Goal: Transaction & Acquisition: Book appointment/travel/reservation

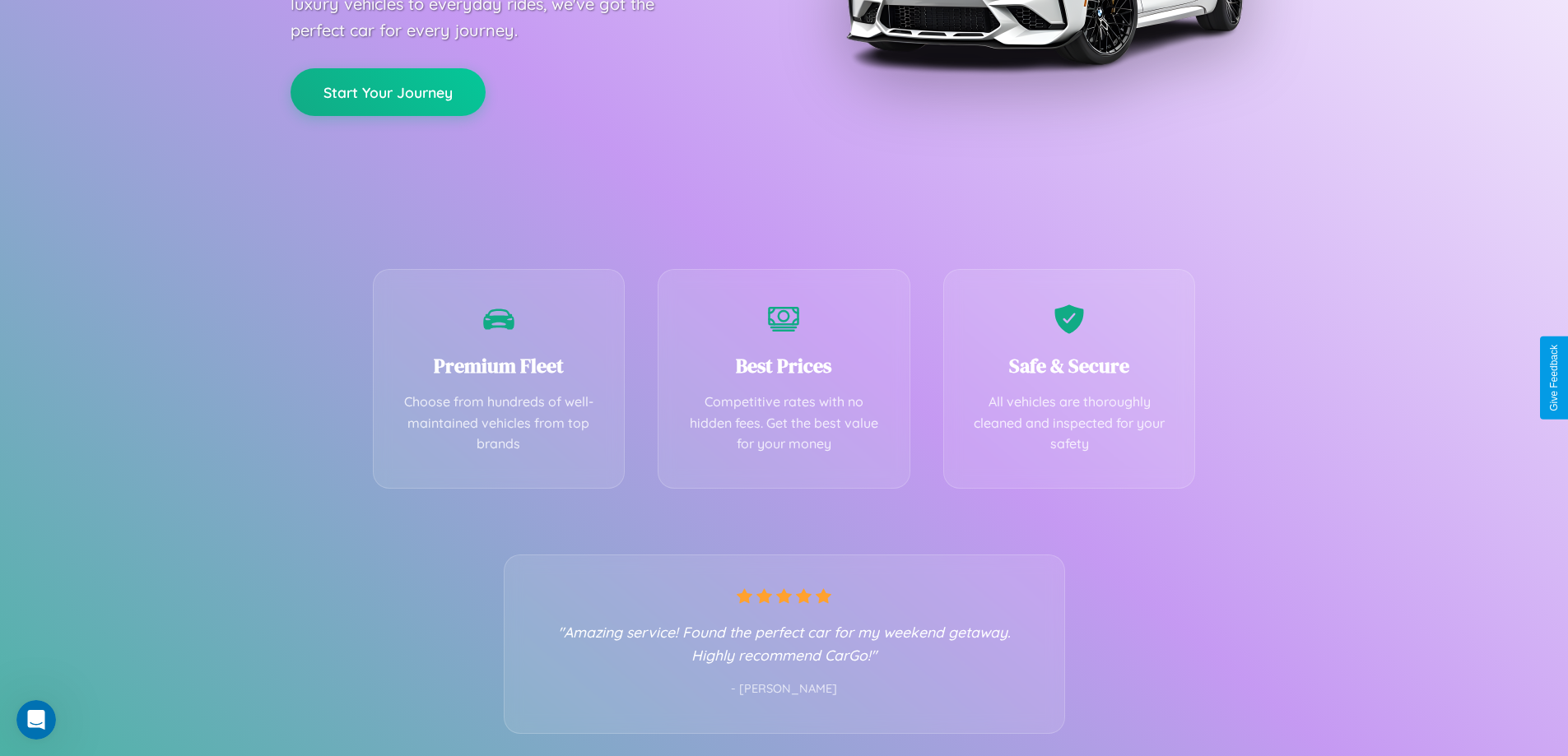
scroll to position [325, 0]
click at [784, 378] on div "Best Prices Competitive rates with no hidden fees. Get the best value for your …" at bounding box center [784, 374] width 252 height 219
click at [388, 90] on button "Start Your Journey" at bounding box center [388, 90] width 195 height 48
click at [388, 89] on button "Start Your Journey" at bounding box center [388, 90] width 195 height 48
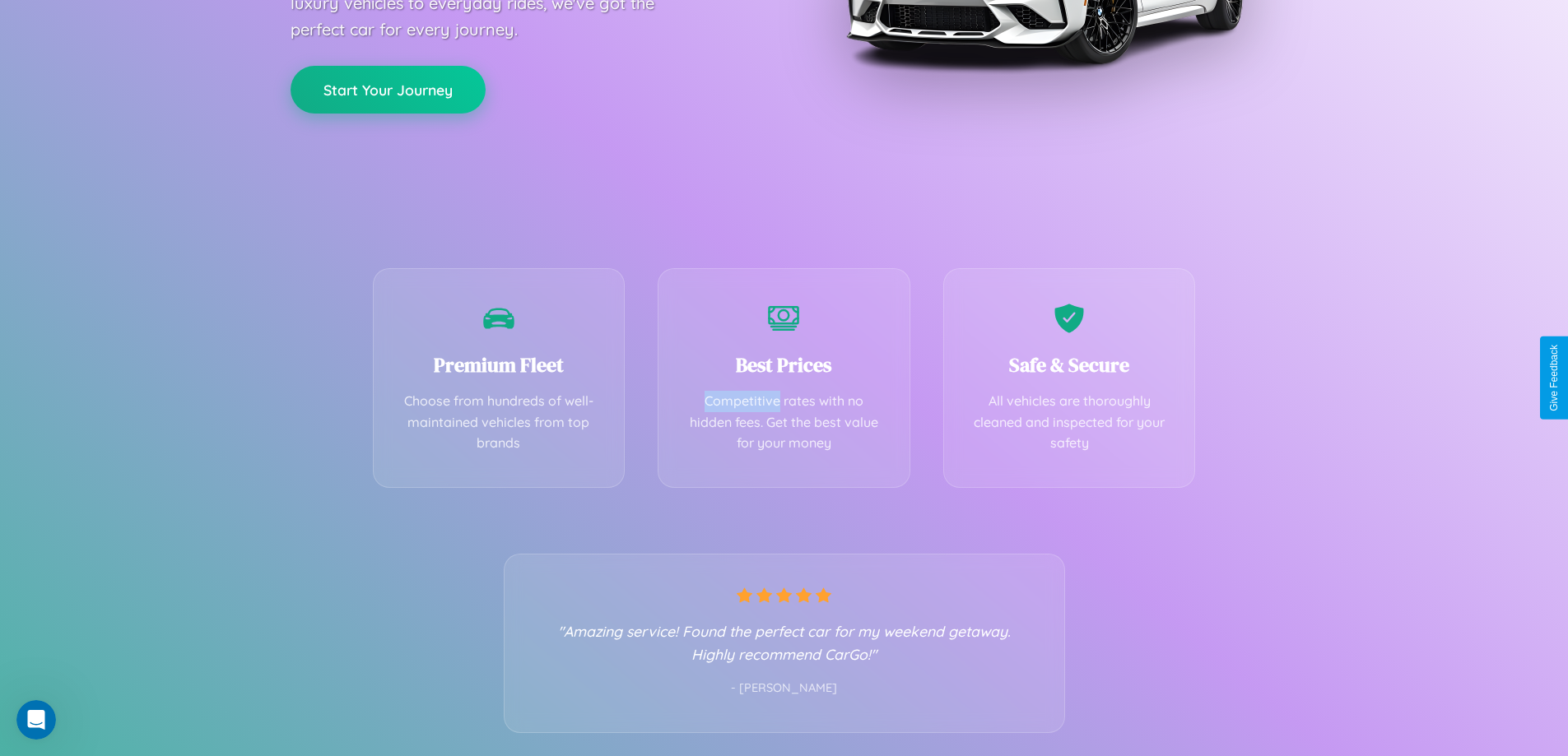
click at [388, 89] on button "Start Your Journey" at bounding box center [388, 90] width 195 height 48
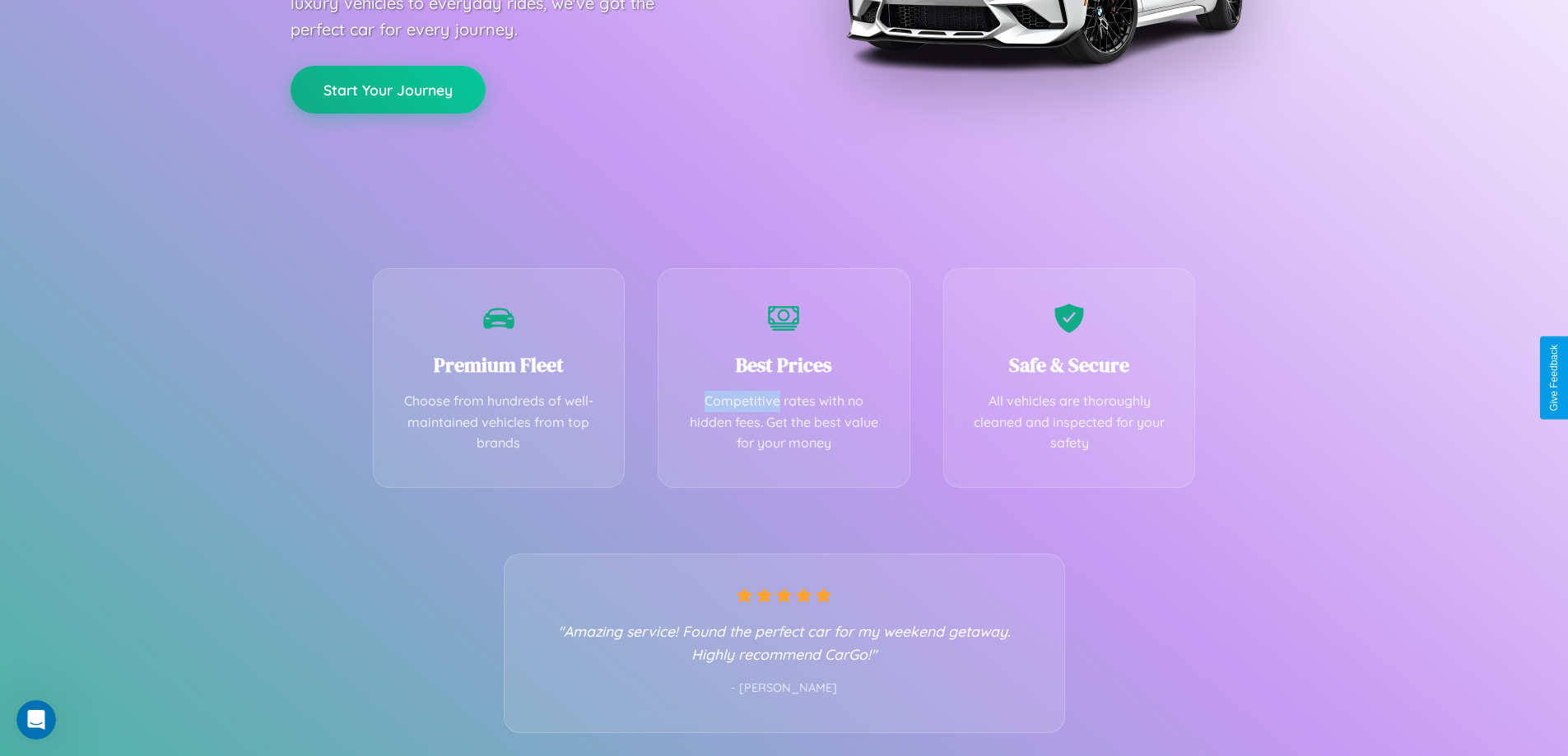
click at [388, 89] on button "Start Your Journey" at bounding box center [388, 90] width 195 height 48
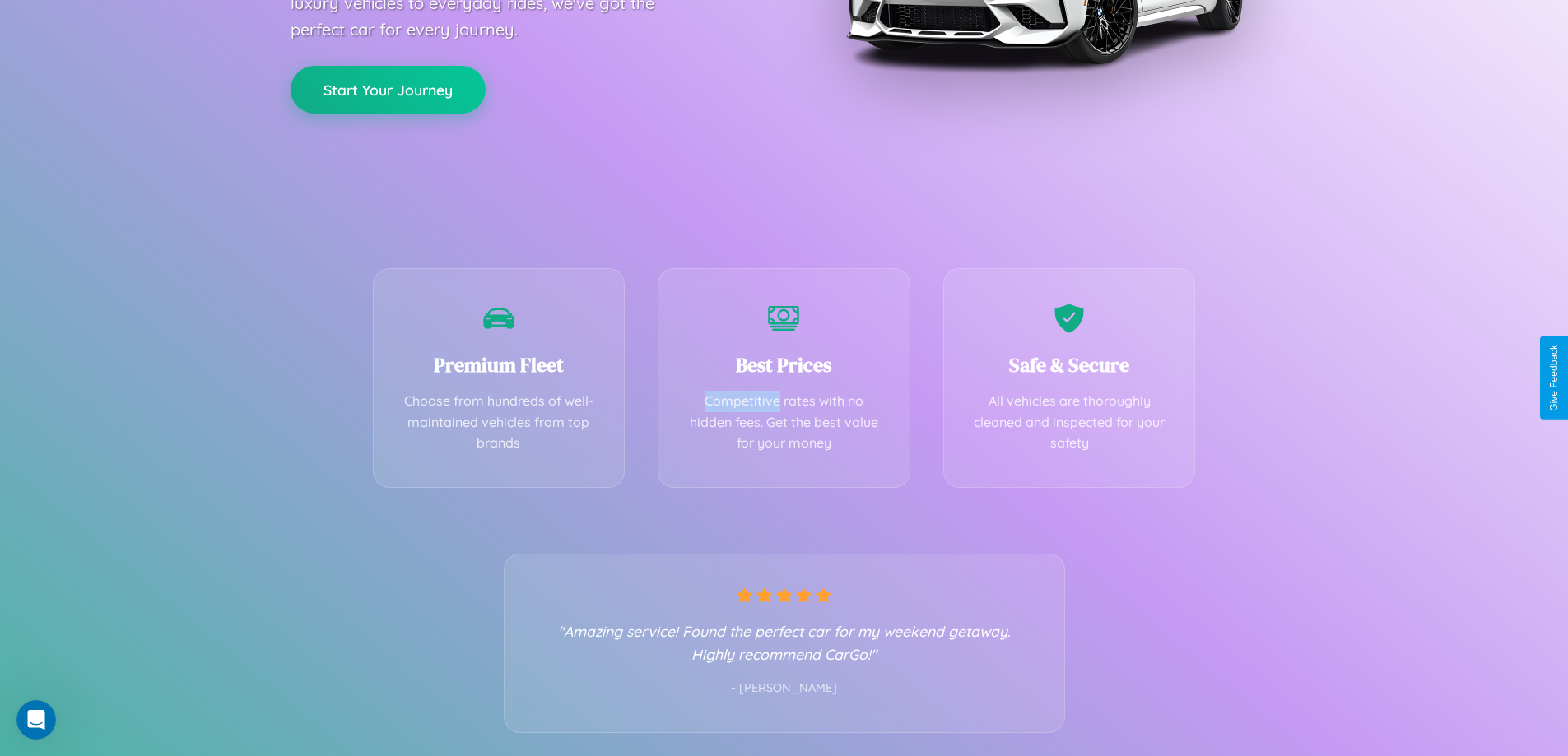
click at [388, 89] on button "Start Your Journey" at bounding box center [388, 90] width 195 height 48
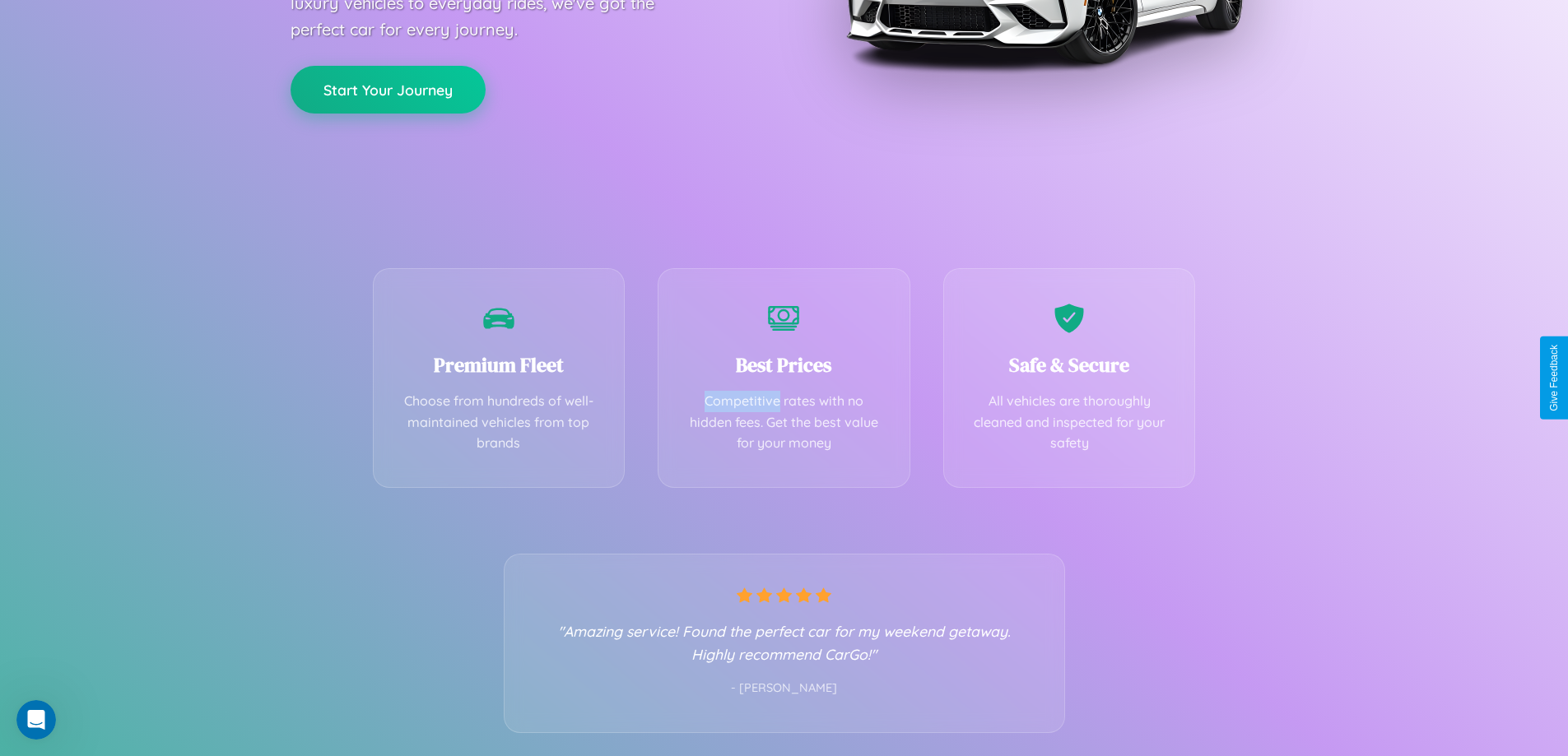
click at [388, 89] on button "Start Your Journey" at bounding box center [388, 90] width 195 height 48
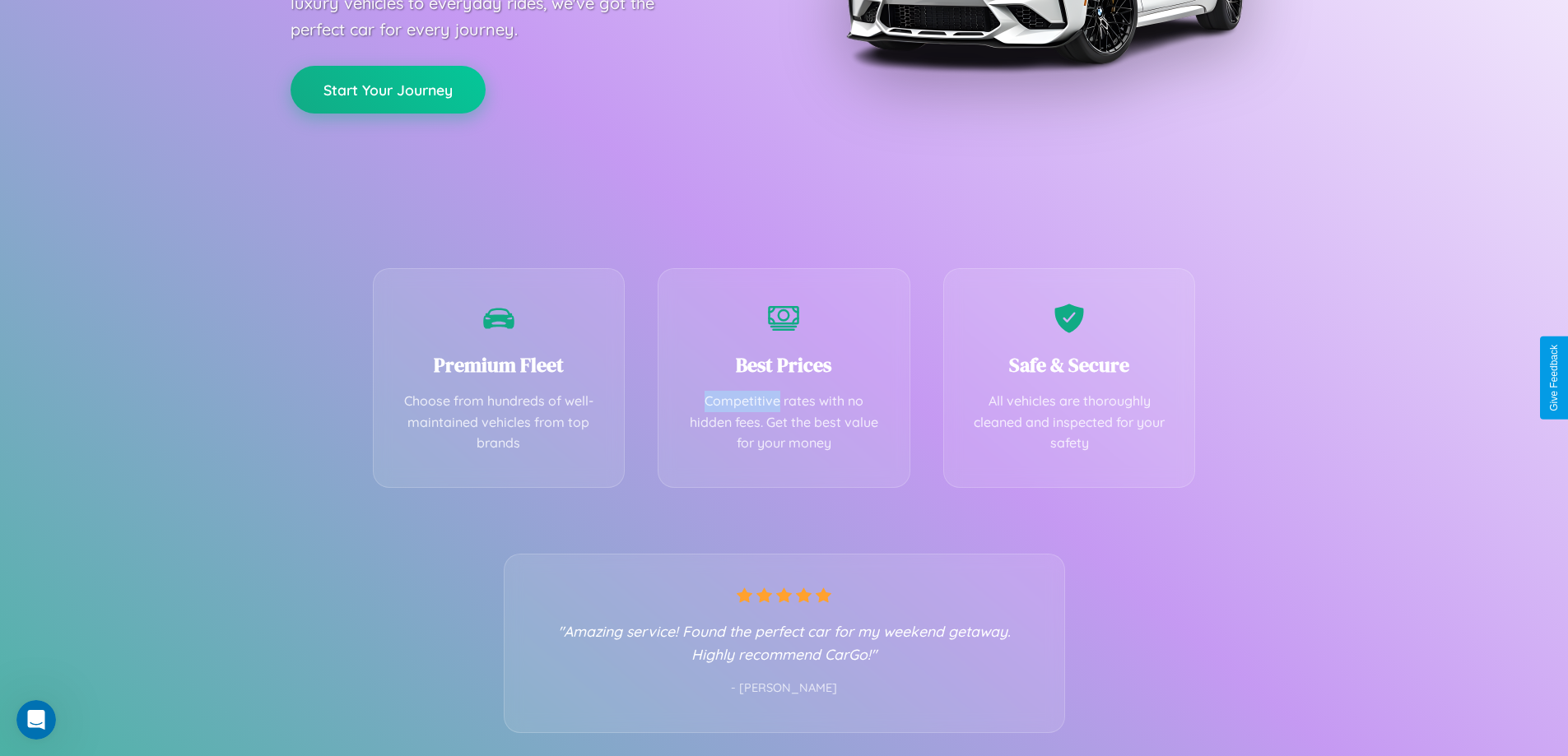
click at [388, 89] on button "Start Your Journey" at bounding box center [388, 90] width 195 height 48
